Goal: Find specific page/section: Find specific page/section

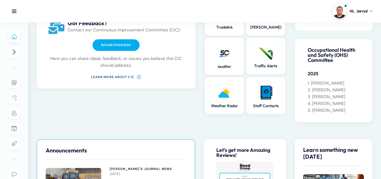
scroll to position [28, 0]
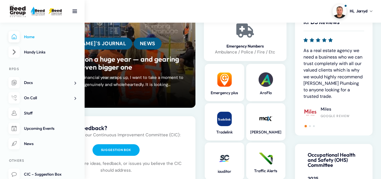
click at [35, 113] on link "Staff" at bounding box center [42, 113] width 68 height 12
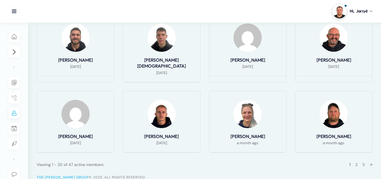
scroll to position [325, 0]
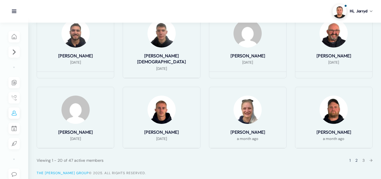
click at [356, 157] on link "2" at bounding box center [357, 159] width 2 height 5
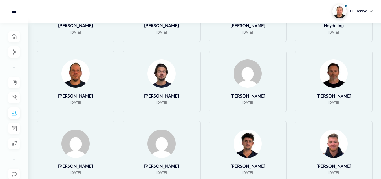
scroll to position [225, 0]
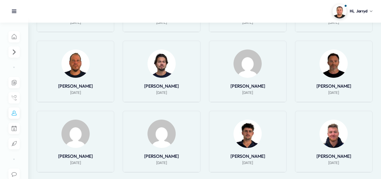
click at [324, 62] on img at bounding box center [334, 63] width 28 height 28
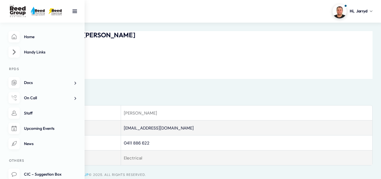
click at [10, 37] on li "Home" at bounding box center [42, 37] width 68 height 12
click at [12, 41] on li "Home" at bounding box center [42, 37] width 68 height 12
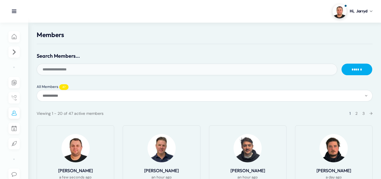
click at [73, 71] on input "Search Members..." at bounding box center [187, 69] width 301 height 12
type input "***"
click at [342, 63] on input "******" at bounding box center [357, 69] width 31 height 12
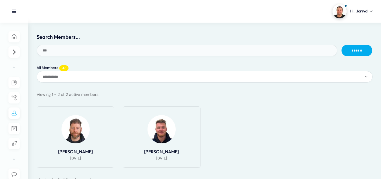
scroll to position [28, 0]
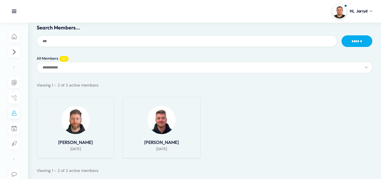
click at [150, 113] on img at bounding box center [162, 120] width 28 height 28
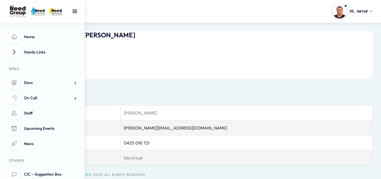
click at [12, 36] on li "Home" at bounding box center [42, 37] width 68 height 12
click at [14, 36] on li "Home" at bounding box center [42, 37] width 68 height 12
click at [31, 36] on span "Home" at bounding box center [29, 36] width 10 height 5
